Goal: Navigation & Orientation: Find specific page/section

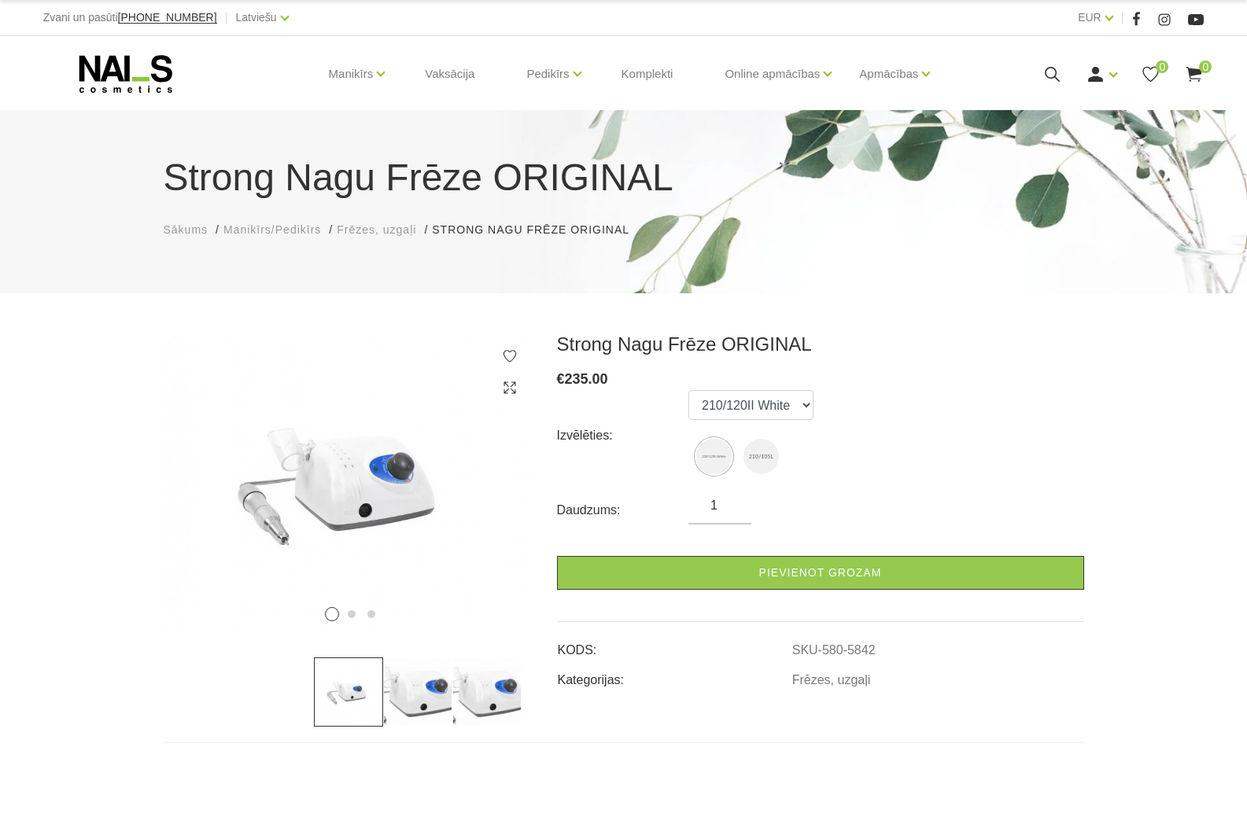
click at [374, 227] on span "Frēzes, uzgaļi" at bounding box center [376, 229] width 79 height 13
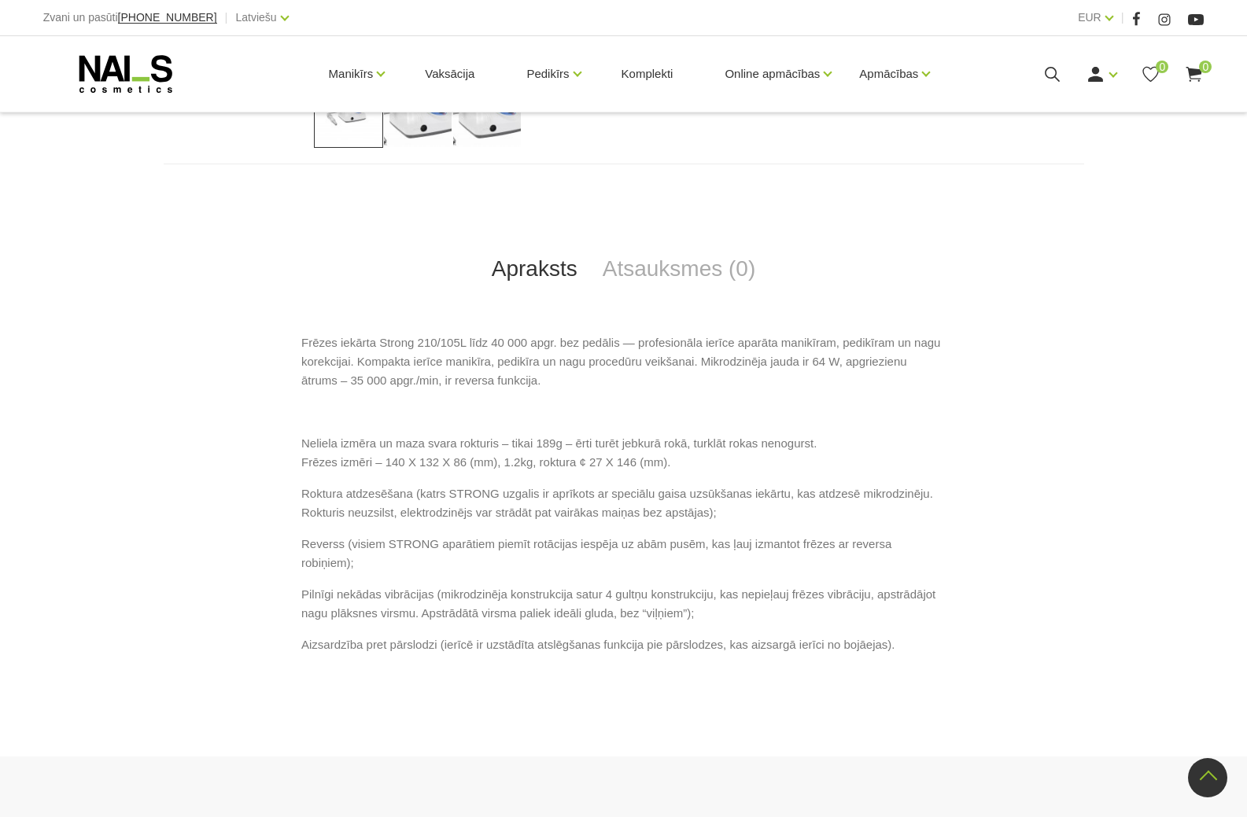
scroll to position [551, 0]
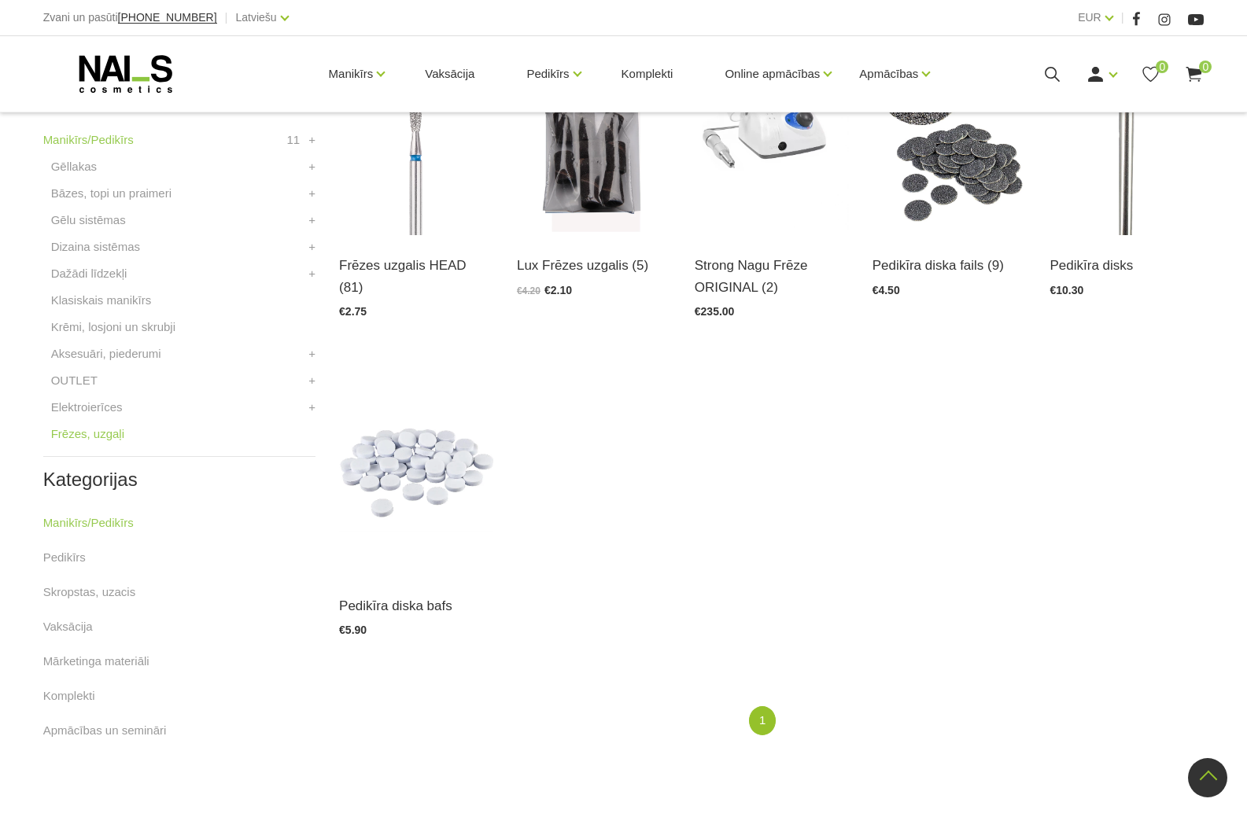
scroll to position [472, 0]
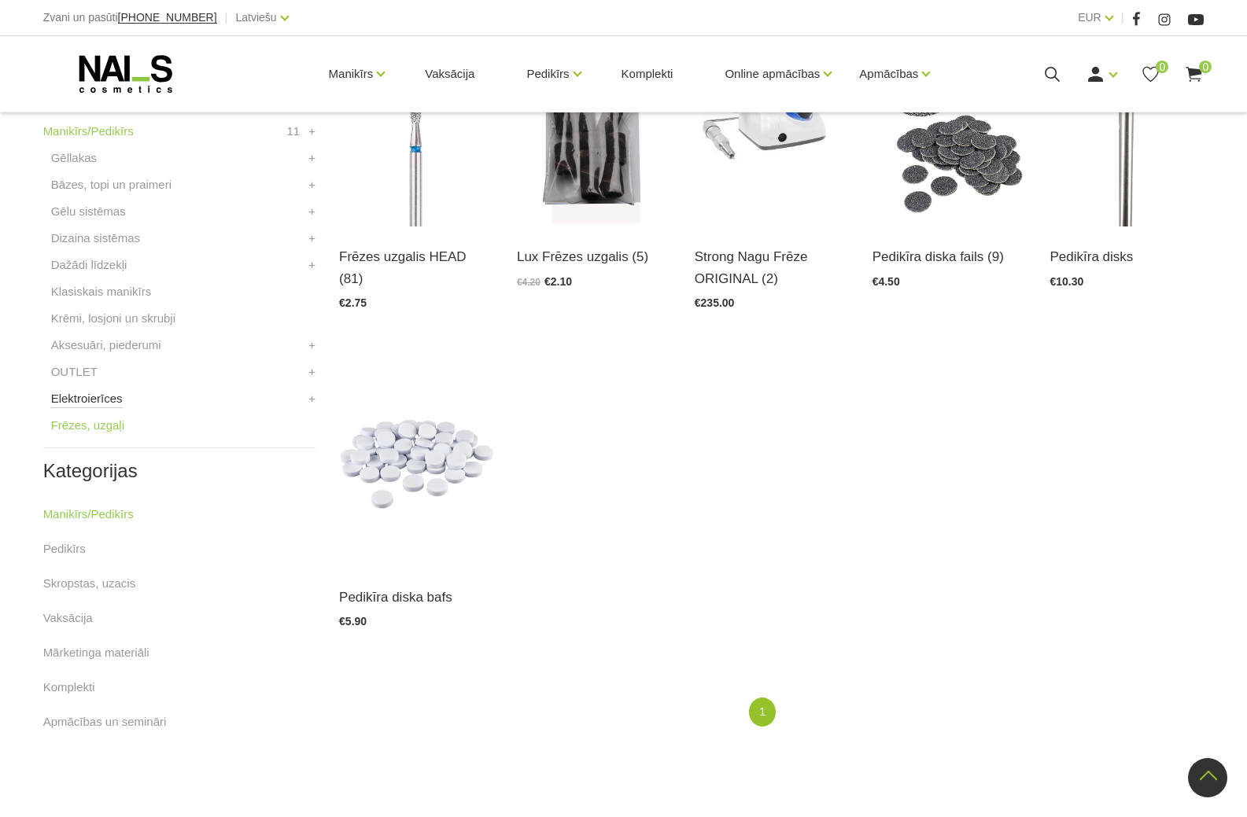
click at [107, 400] on link "Elektroierīces" at bounding box center [87, 398] width 72 height 19
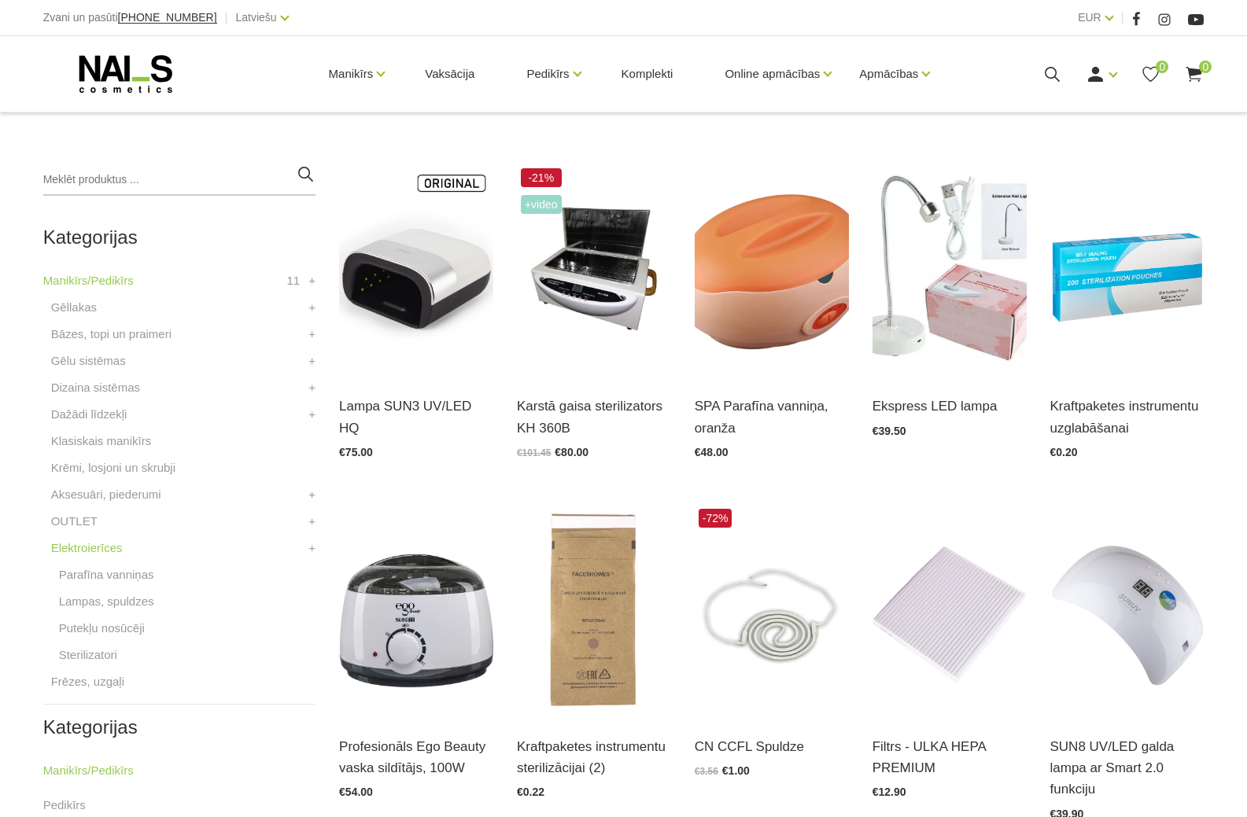
scroll to position [393, 0]
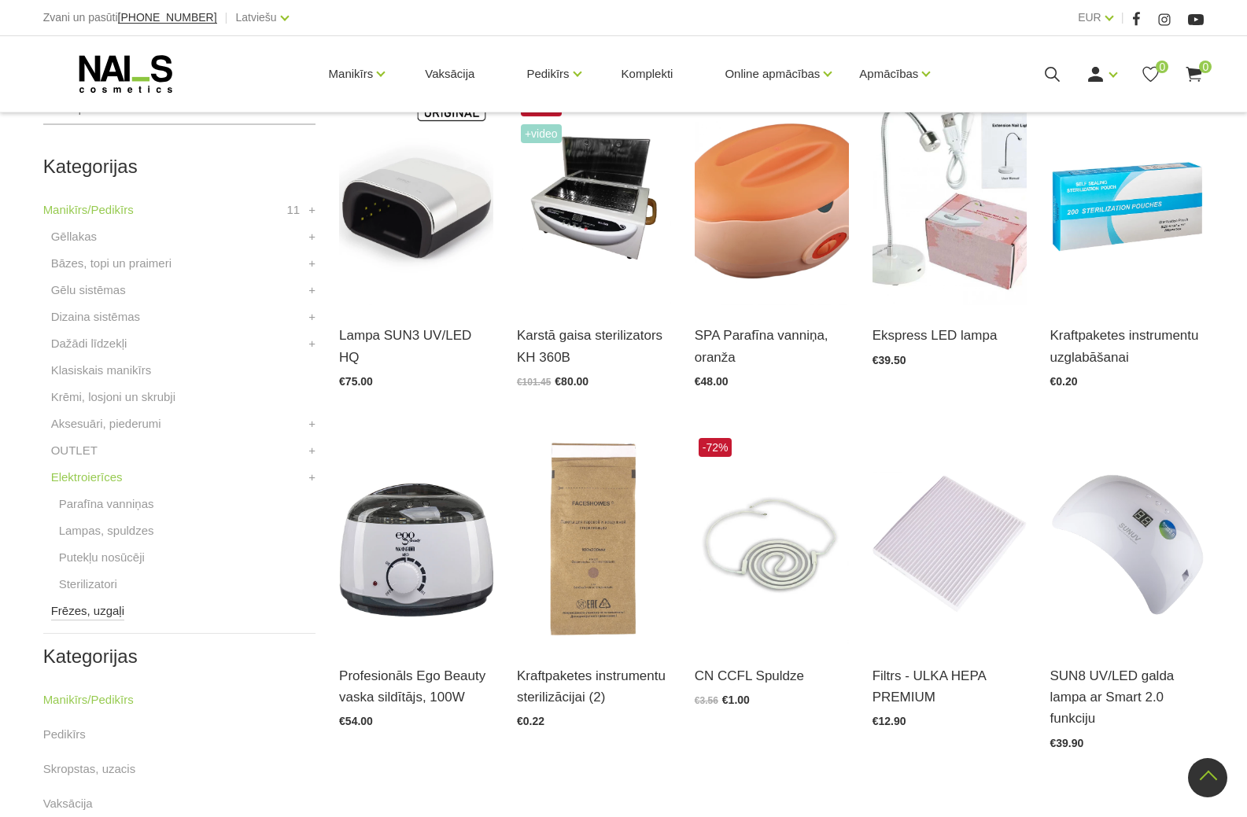
click at [91, 614] on link "Frēzes, uzgaļi" at bounding box center [87, 611] width 73 height 19
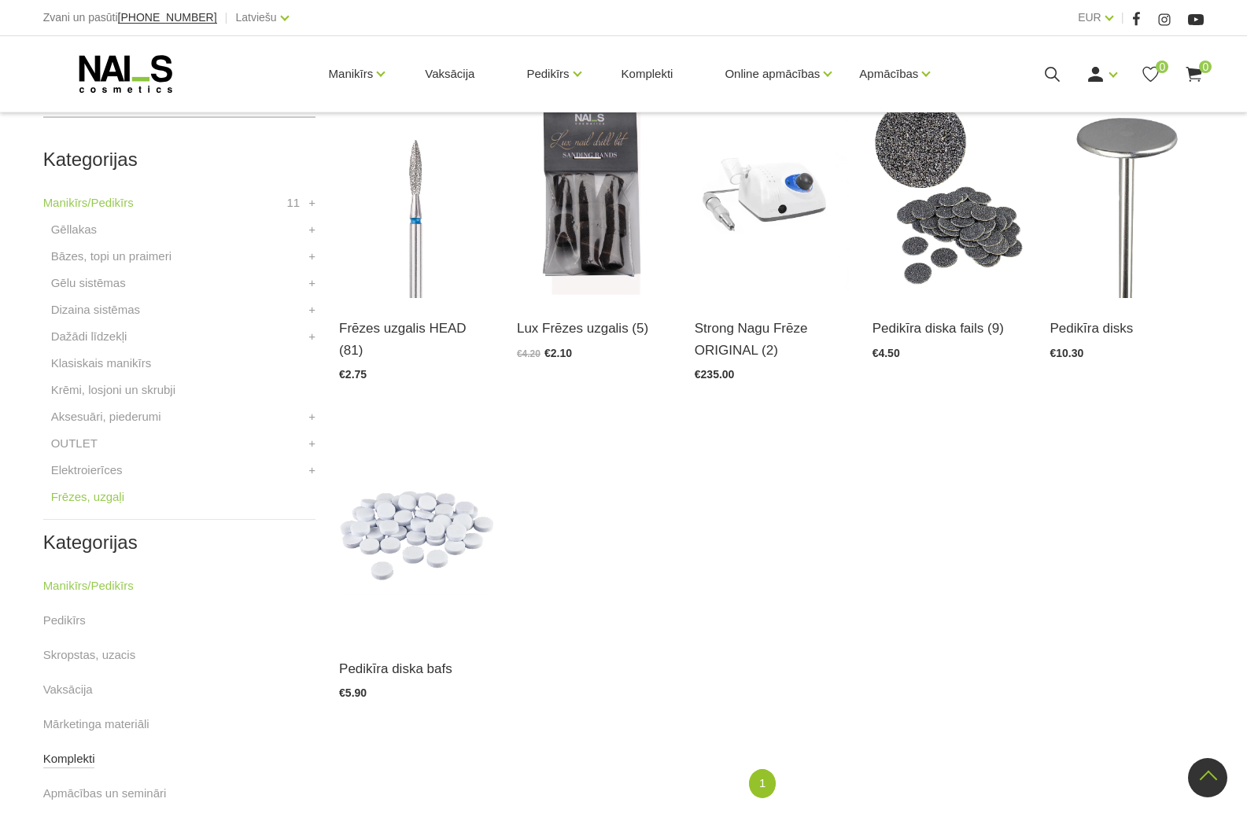
scroll to position [393, 0]
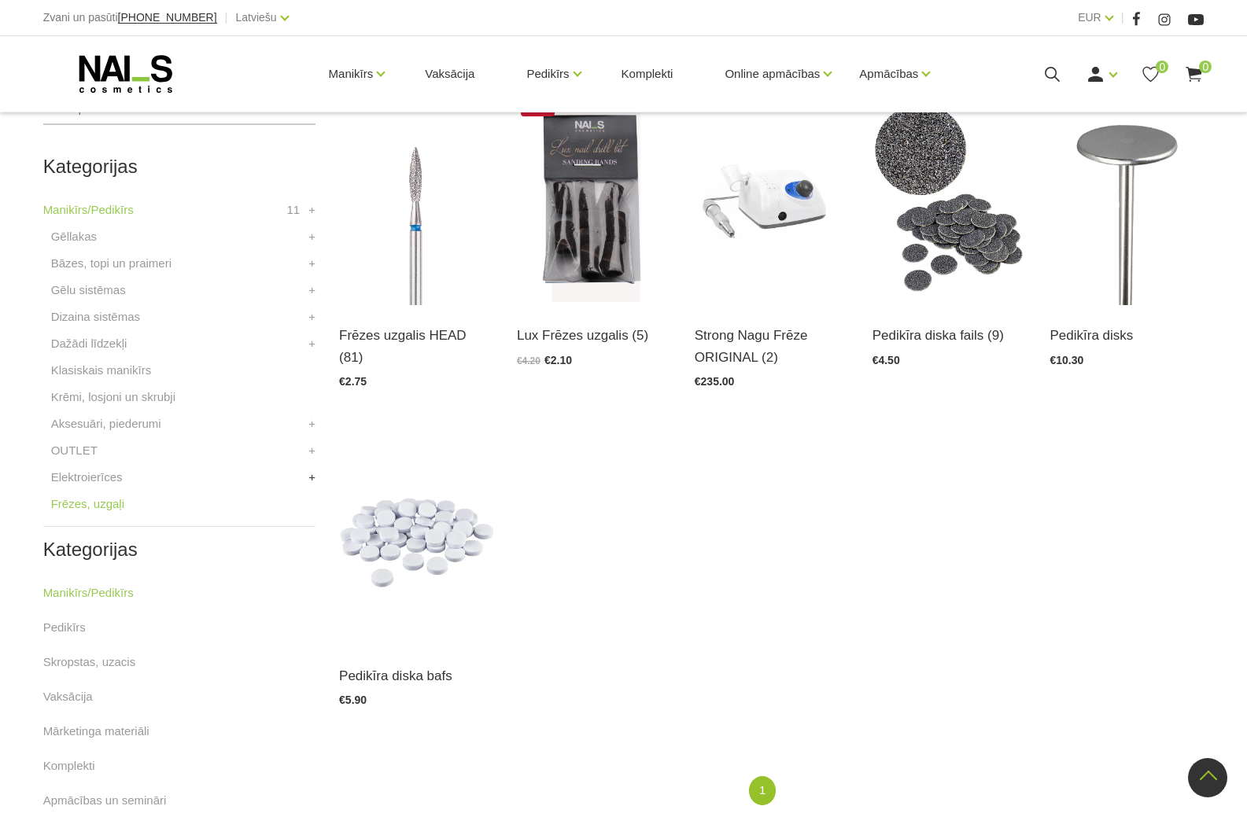
click at [312, 478] on link "+" at bounding box center [311, 477] width 7 height 19
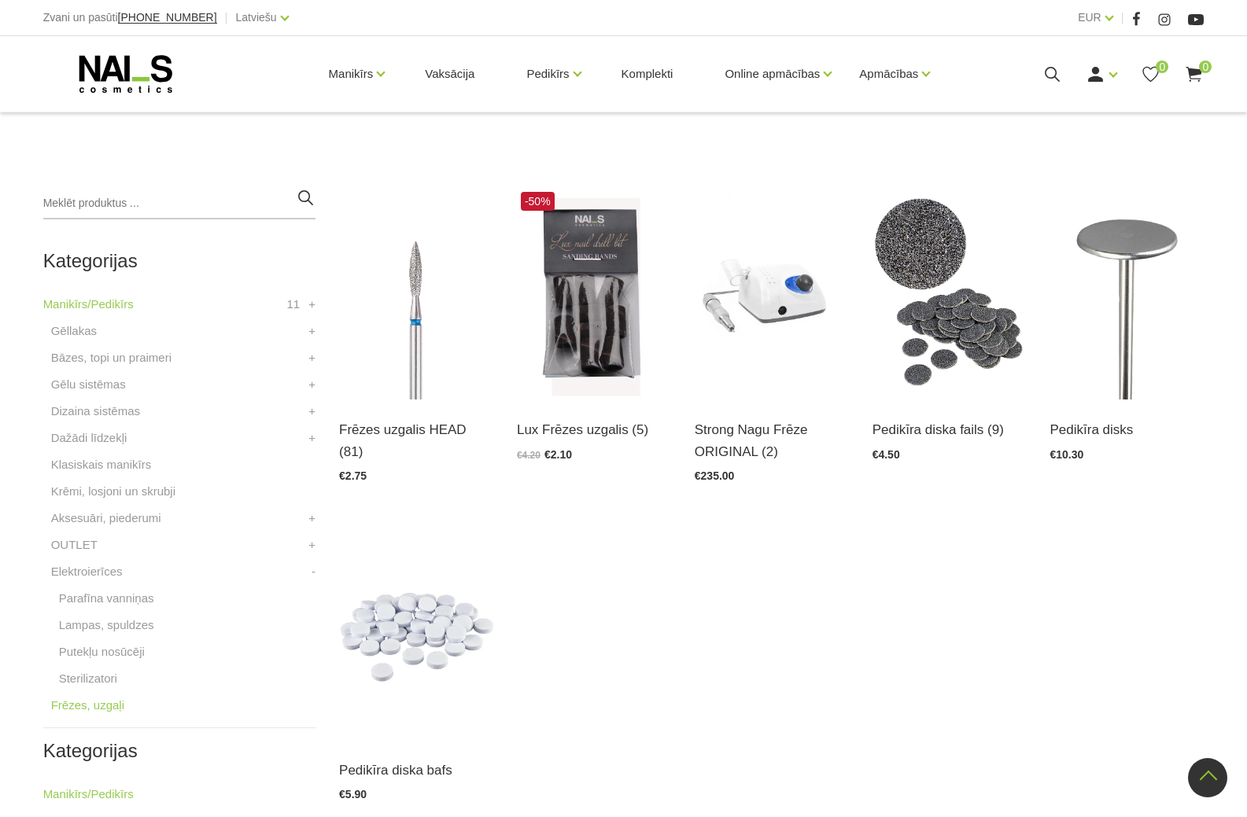
scroll to position [157, 0]
